Goal: Information Seeking & Learning: Learn about a topic

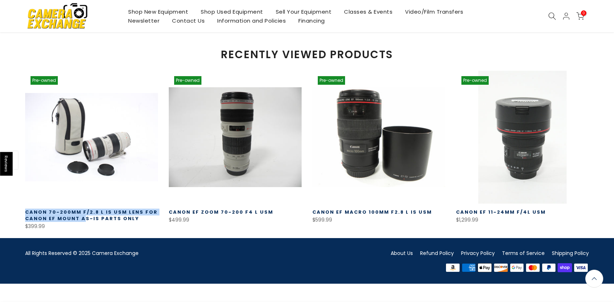
scroll to position [666, 0]
drag, startPoint x: 23, startPoint y: 231, endPoint x: 90, endPoint y: 222, distance: 67.7
click at [85, 230] on div "Pre-owned Quick view Compare * Add to cart Canon 70-200mm f/2.8 L IS USM Lens f…" at bounding box center [92, 150] width 144 height 160
click at [398, 256] on link "About Us" at bounding box center [401, 252] width 22 height 7
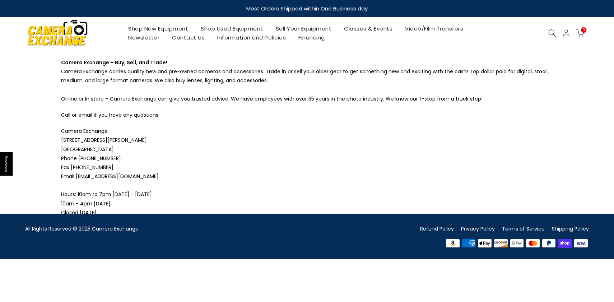
click at [157, 166] on p "Camera Exchange 5582 Dixie Highway Waterford, MI 48329 Phone 248-623-8990 Fax 2…" at bounding box center [307, 172] width 492 height 90
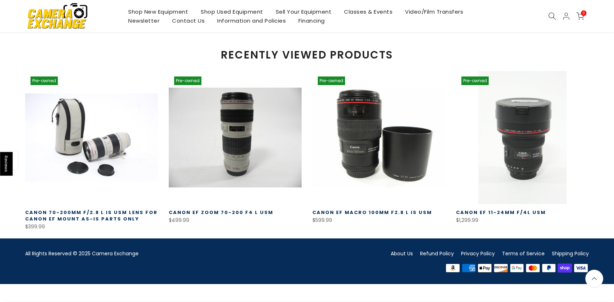
scroll to position [666, 0]
